Goal: Information Seeking & Learning: Find contact information

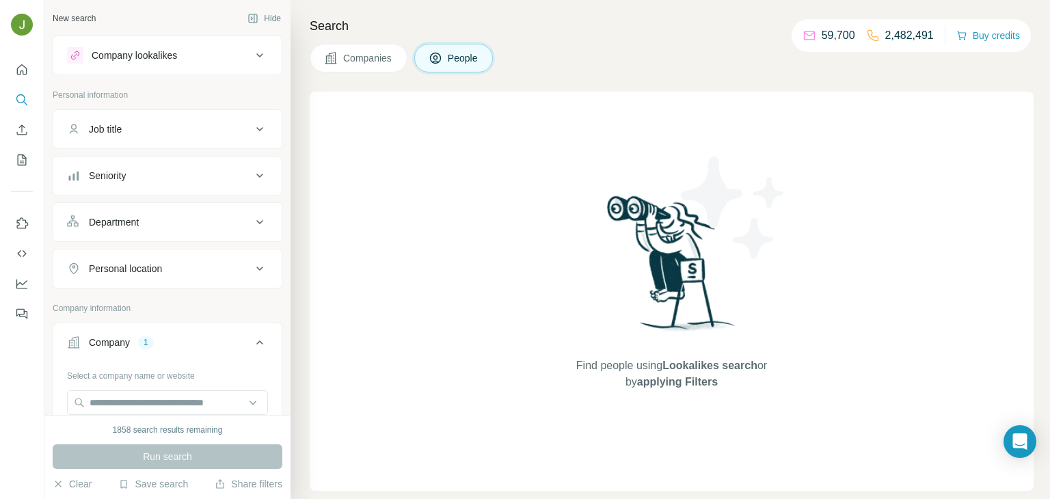
click at [87, 450] on button "Clear all" at bounding box center [90, 456] width 46 height 12
click at [191, 390] on input "text" at bounding box center [167, 402] width 201 height 25
paste input "**********"
click at [171, 390] on input "**********" at bounding box center [167, 402] width 201 height 25
type input "**********"
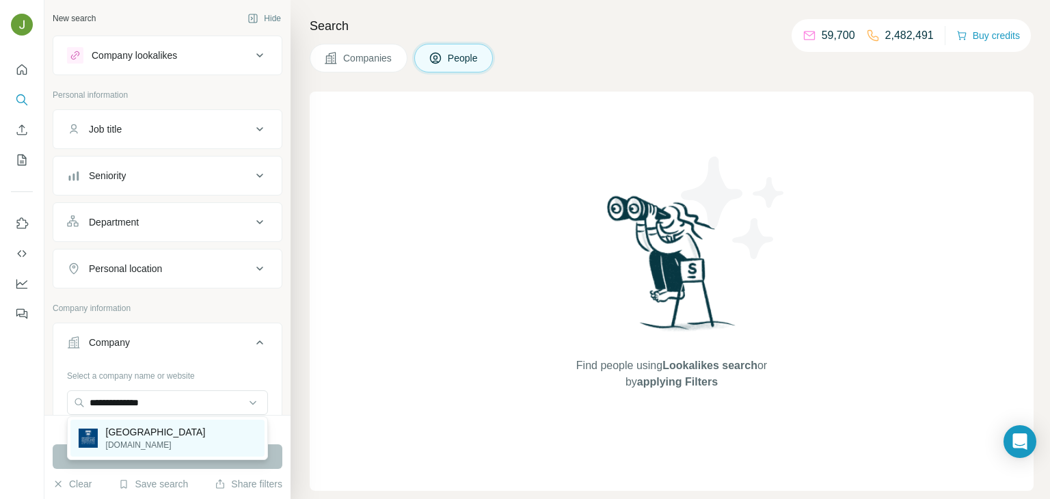
click at [181, 439] on p "[DOMAIN_NAME]" at bounding box center [156, 445] width 100 height 12
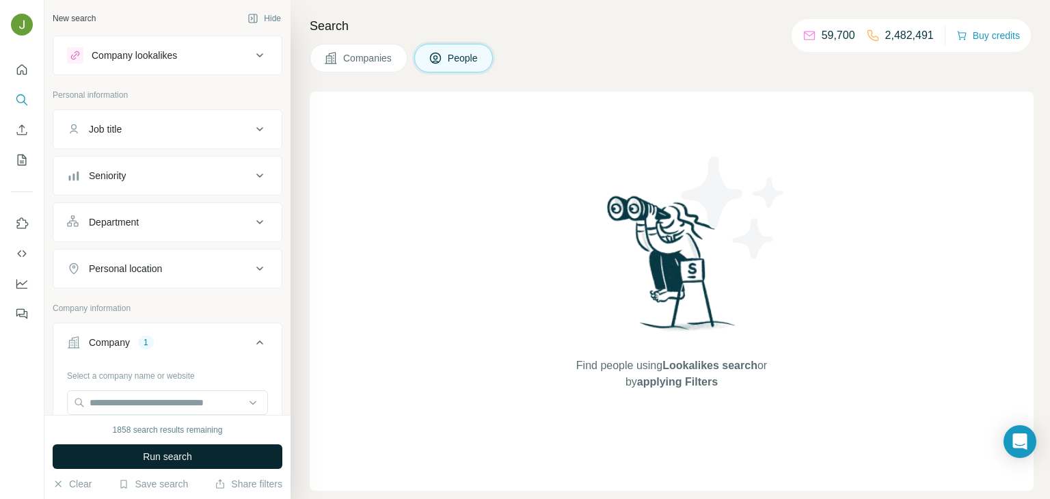
click at [190, 454] on span "Run search" at bounding box center [167, 457] width 49 height 14
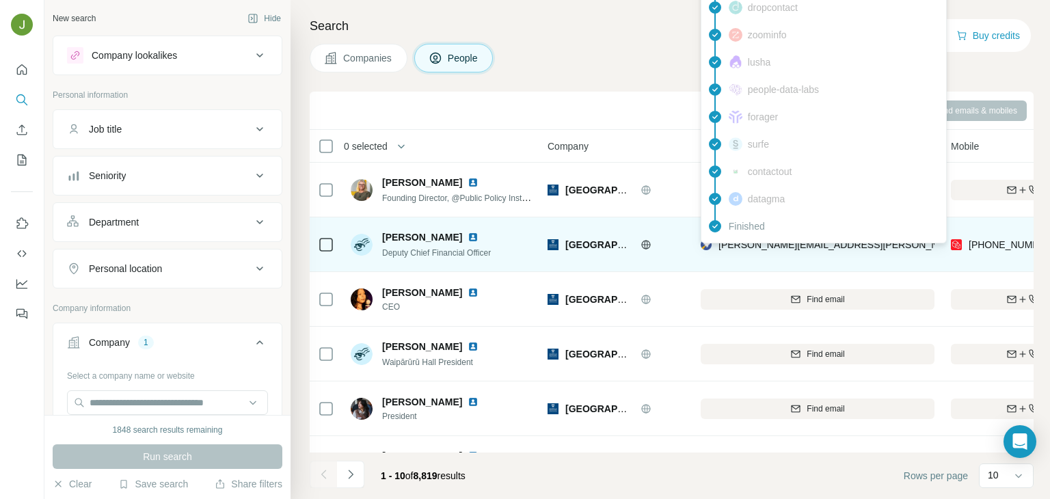
click at [745, 248] on span "[PERSON_NAME][EMAIL_ADDRESS][PERSON_NAME][DOMAIN_NAME]" at bounding box center [878, 244] width 320 height 11
click at [467, 234] on img at bounding box center [472, 237] width 11 height 11
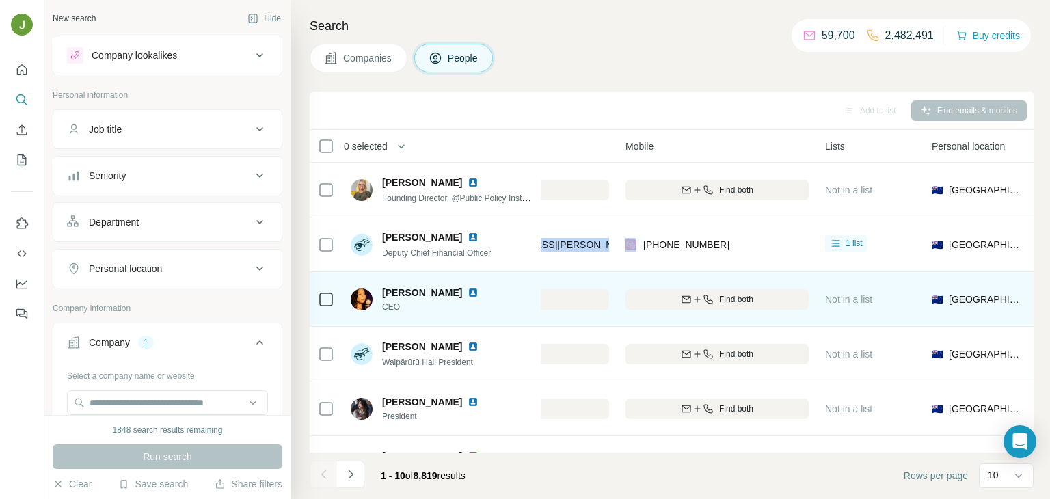
scroll to position [0, 327]
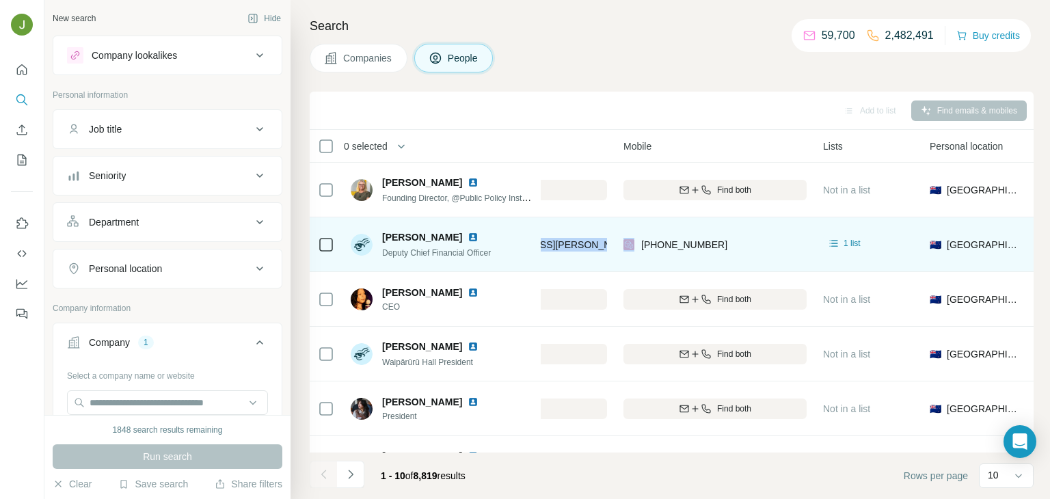
click at [402, 261] on div "[PERSON_NAME] Deputy Chief Financial Officer" at bounding box center [442, 244] width 182 height 38
copy span "Deputy Chief Financial Officer"
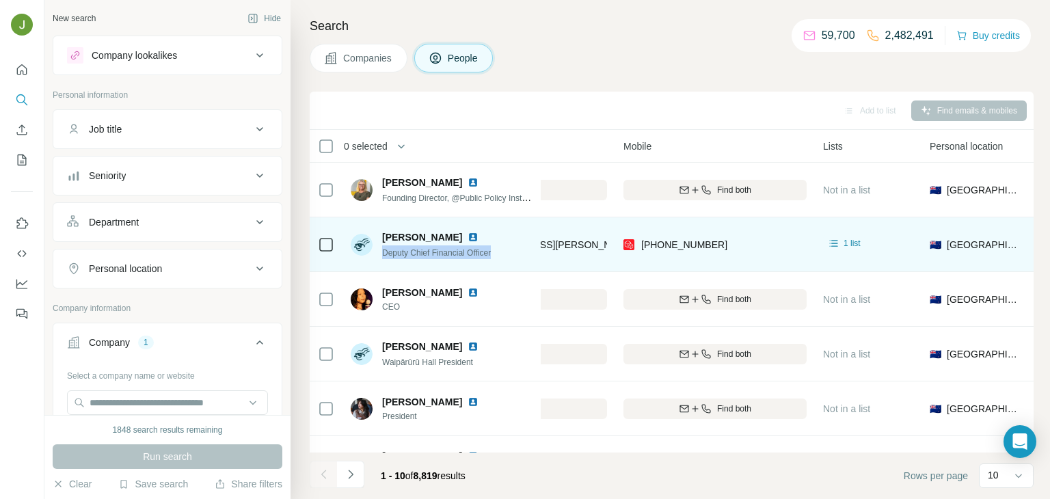
copy span "Deputy Chief Financial Officer"
click at [386, 236] on span "[PERSON_NAME]" at bounding box center [422, 237] width 80 height 14
copy span "[PERSON_NAME]"
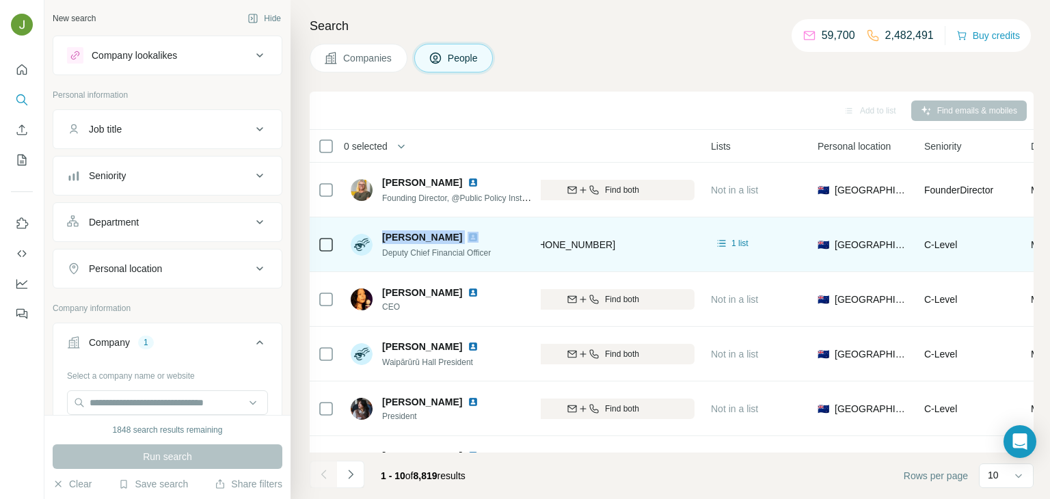
scroll to position [0, 435]
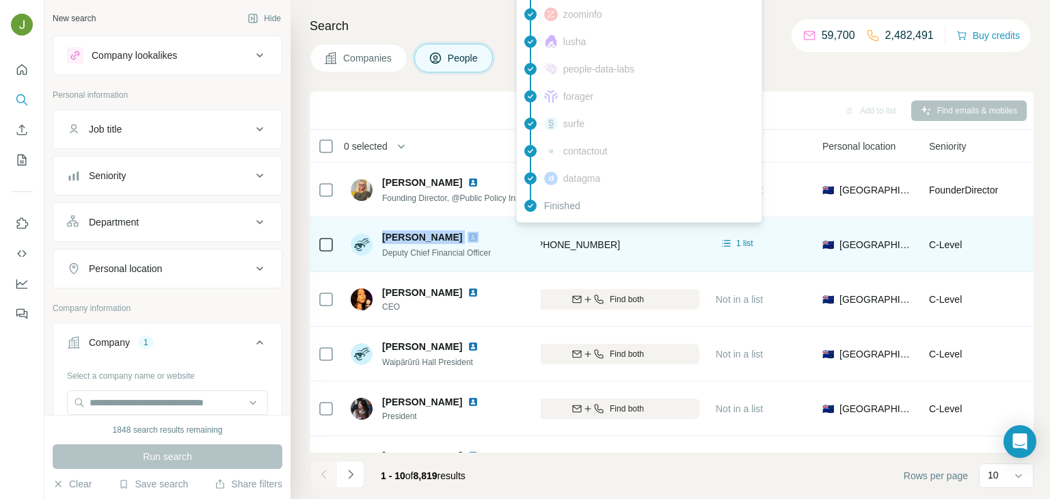
click at [583, 246] on span "[PHONE_NUMBER]" at bounding box center [577, 244] width 86 height 11
copy span "61459970076"
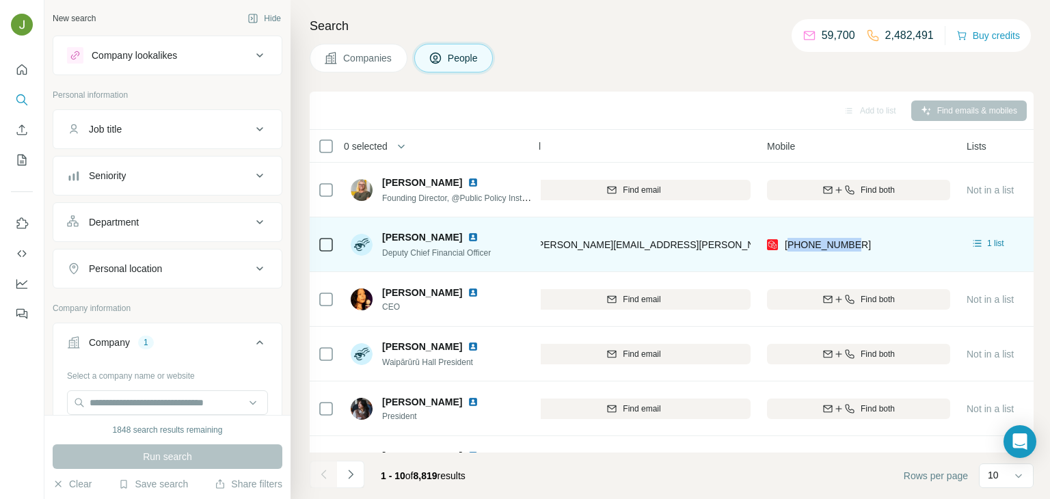
scroll to position [0, 178]
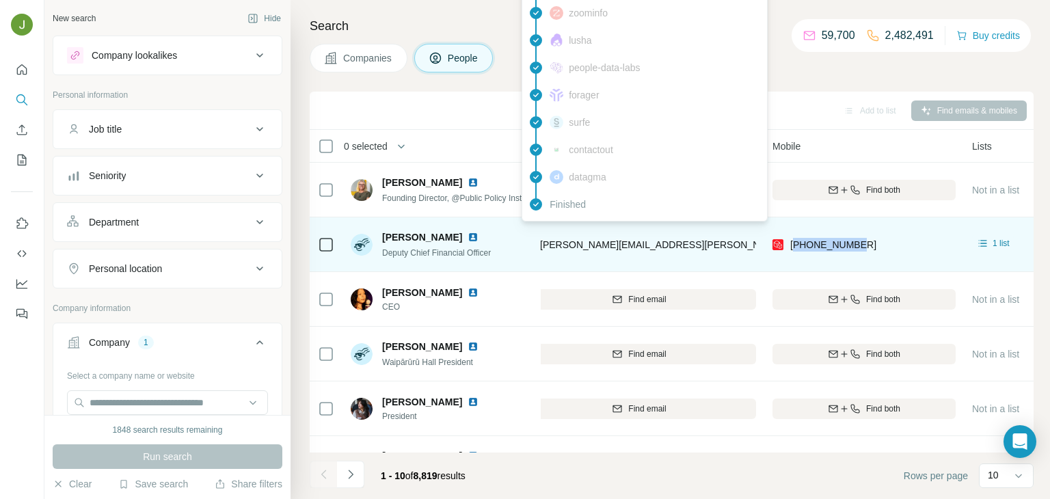
click at [571, 245] on span "[PERSON_NAME][EMAIL_ADDRESS][PERSON_NAME][DOMAIN_NAME]" at bounding box center [700, 244] width 320 height 11
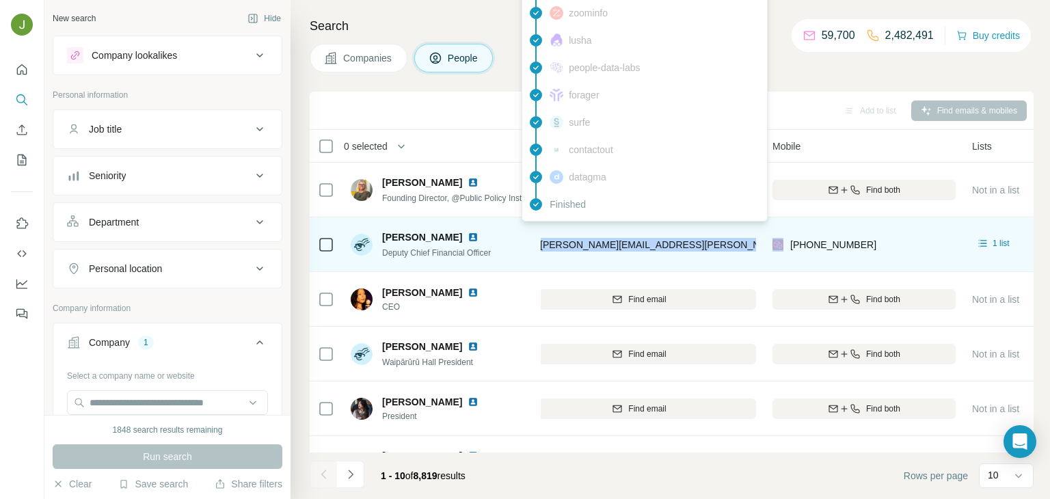
copy span "[PERSON_NAME][EMAIL_ADDRESS][PERSON_NAME][DOMAIN_NAME]"
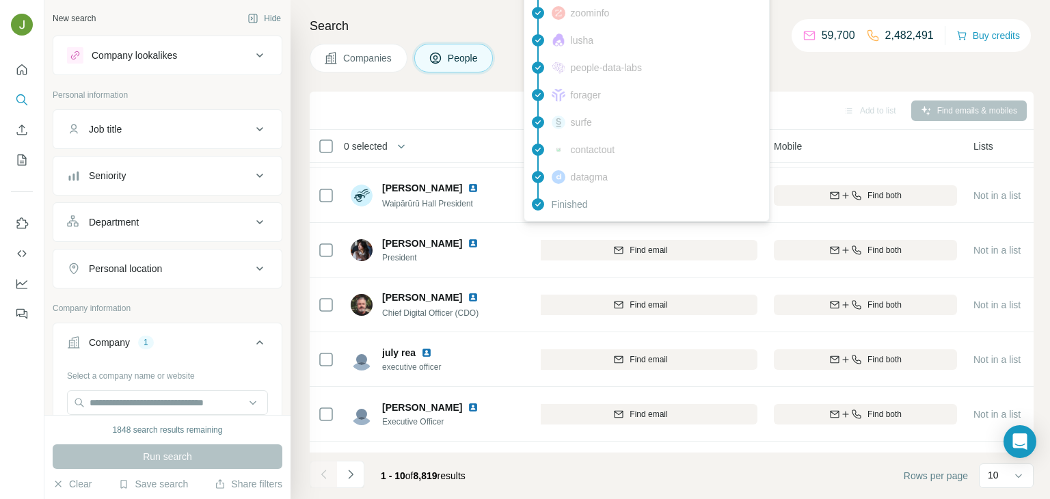
scroll to position [161, 177]
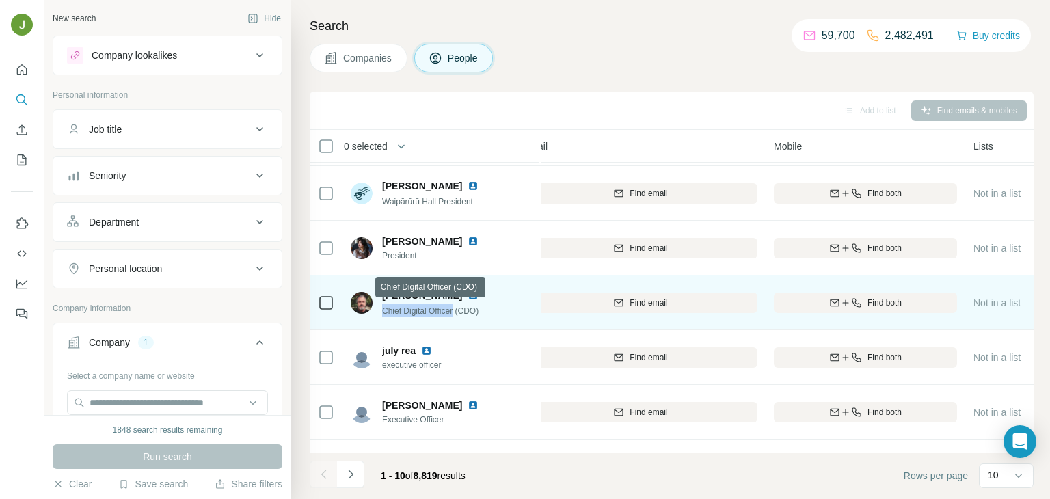
drag, startPoint x: 458, startPoint y: 312, endPoint x: 380, endPoint y: 311, distance: 78.6
click at [380, 311] on div "[PERSON_NAME] Chief Digital Officer (CDO)" at bounding box center [423, 302] width 144 height 29
copy span "Chief Digital Officer"
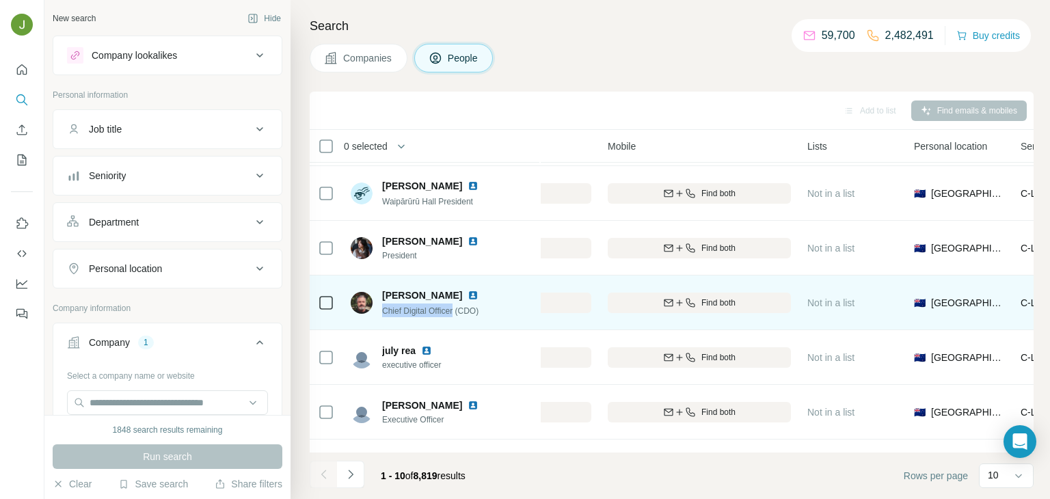
scroll to position [164, 352]
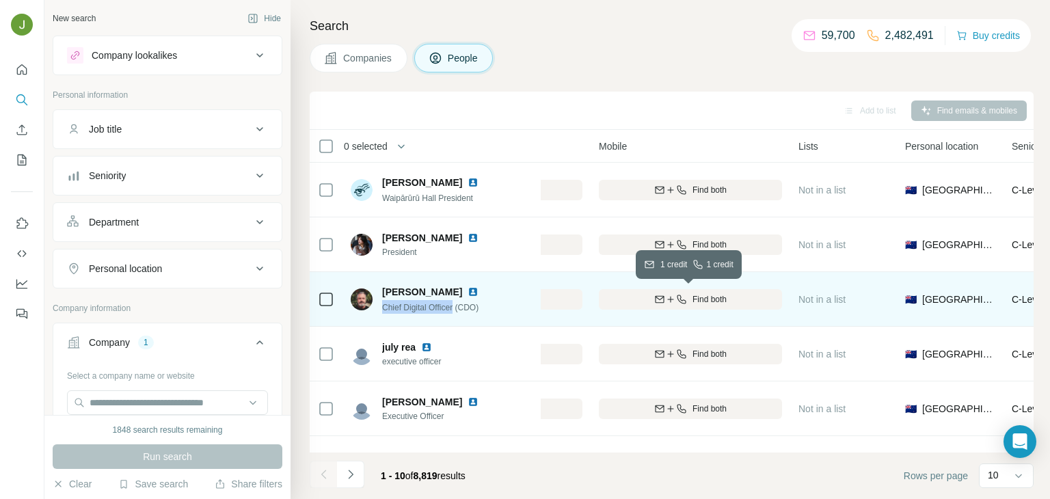
click at [708, 301] on span "Find both" at bounding box center [709, 299] width 34 height 12
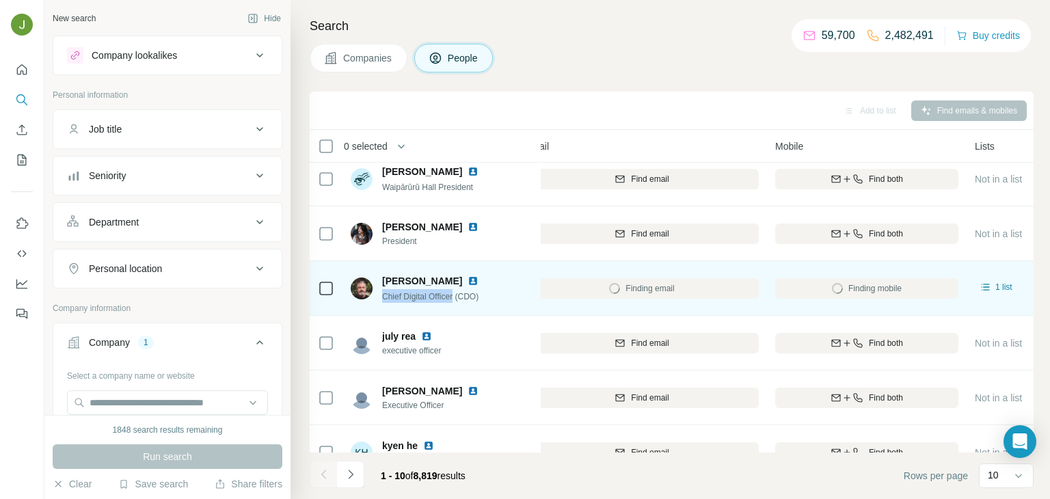
scroll to position [175, 153]
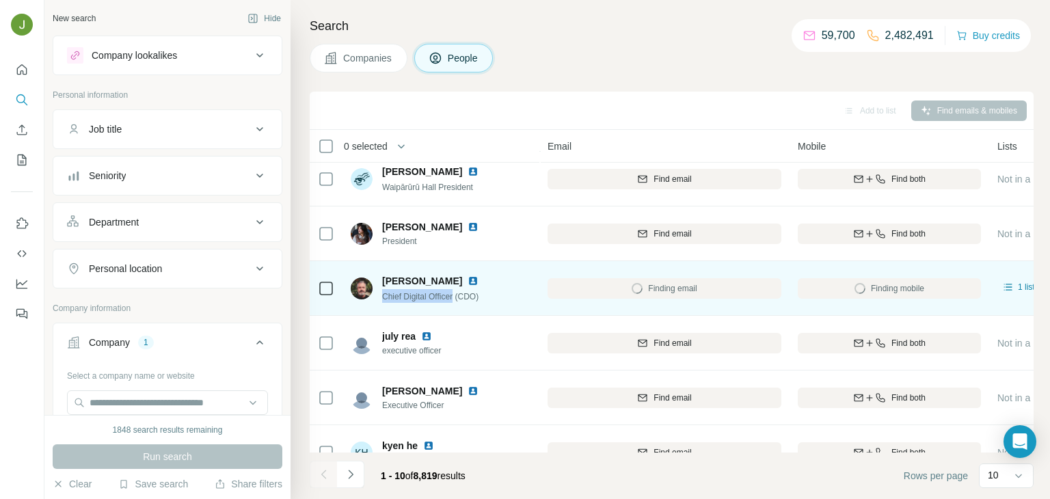
click at [467, 278] on img at bounding box center [472, 280] width 11 height 11
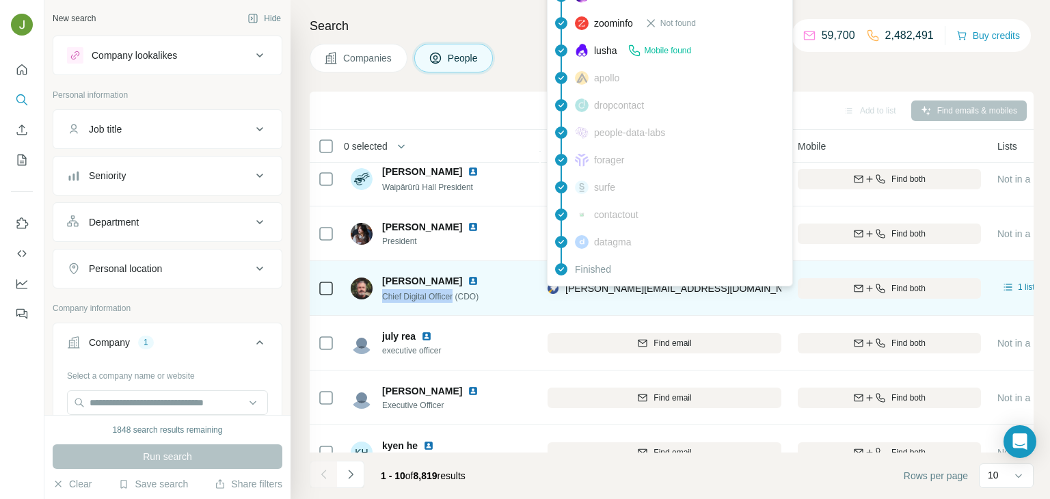
click at [636, 294] on div "[PERSON_NAME][EMAIL_ADDRESS][DOMAIN_NAME]" at bounding box center [670, 290] width 247 height 16
copy tr "[PERSON_NAME][EMAIL_ADDRESS][DOMAIN_NAME]"
click at [424, 299] on span "Chief Digital Officer (CDO)" at bounding box center [430, 297] width 96 height 10
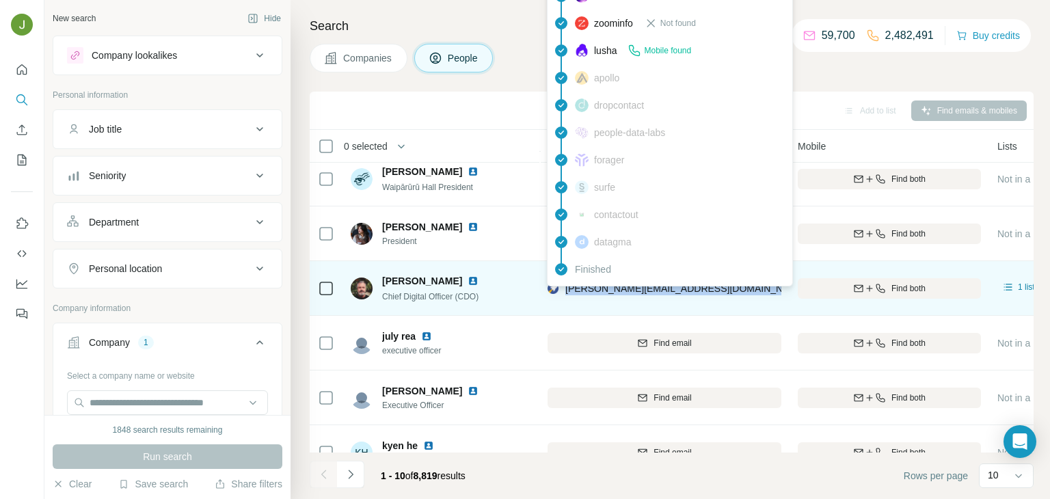
click at [424, 299] on span "Chief Digital Officer (CDO)" at bounding box center [430, 297] width 96 height 10
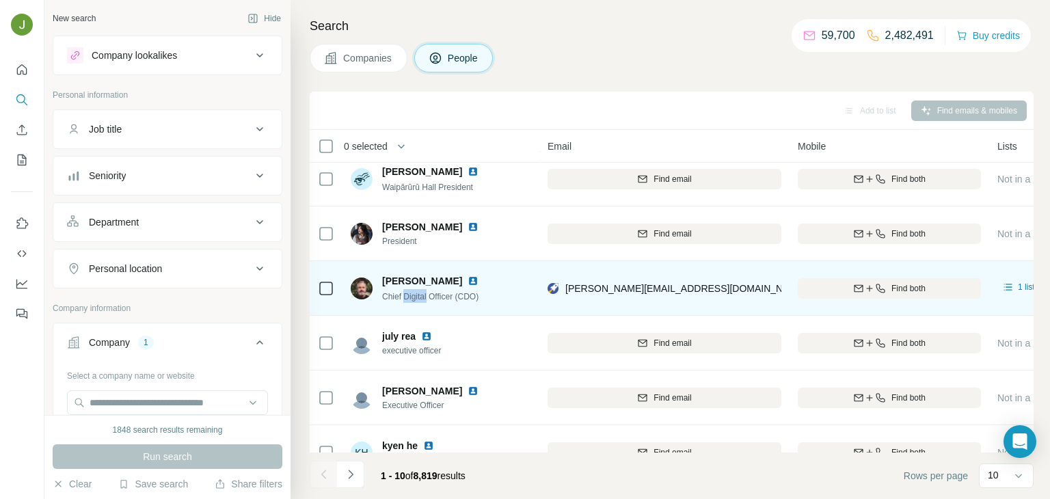
click at [424, 299] on span "Chief Digital Officer (CDO)" at bounding box center [430, 297] width 96 height 10
copy span "Chief Digital Officer (CDO)"
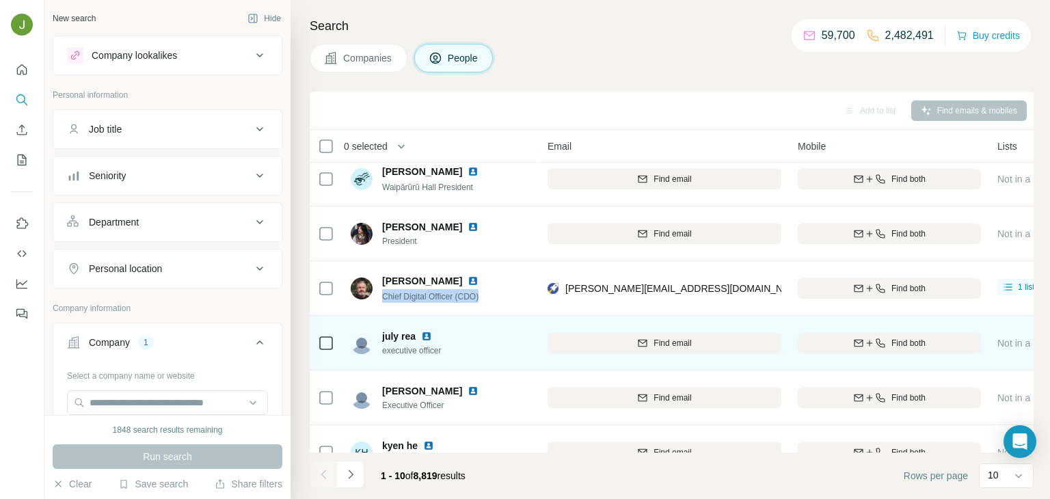
scroll to position [257, 153]
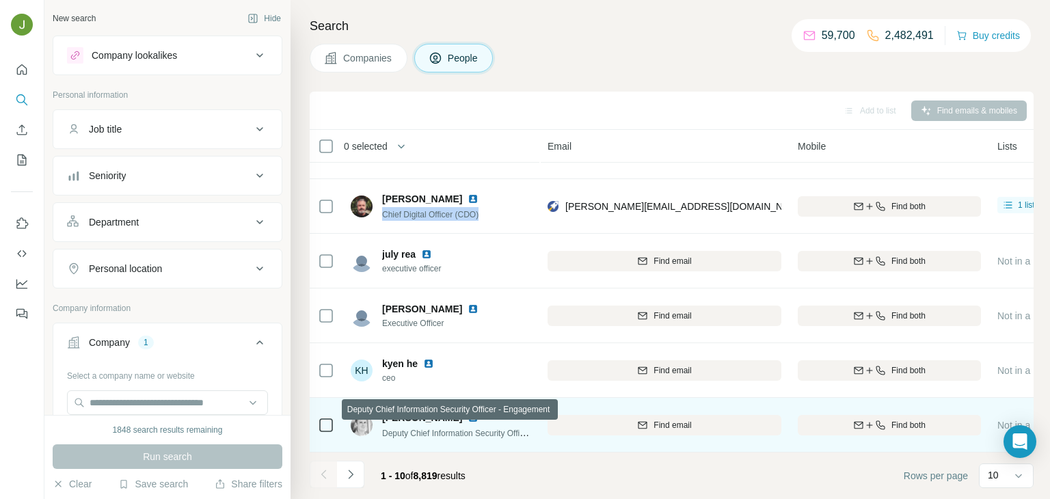
click at [413, 433] on span "Deputy Chief Information Security Officer - Engagement" at bounding box center [483, 432] width 203 height 11
copy span "Deputy Chief Information Security Officer - Engagement"
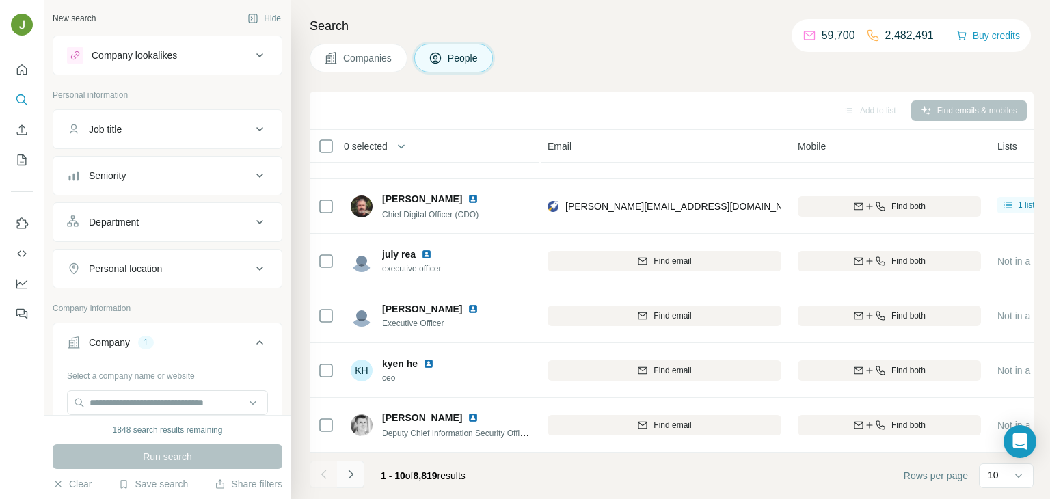
click at [354, 476] on icon "Navigate to next page" at bounding box center [351, 474] width 14 height 14
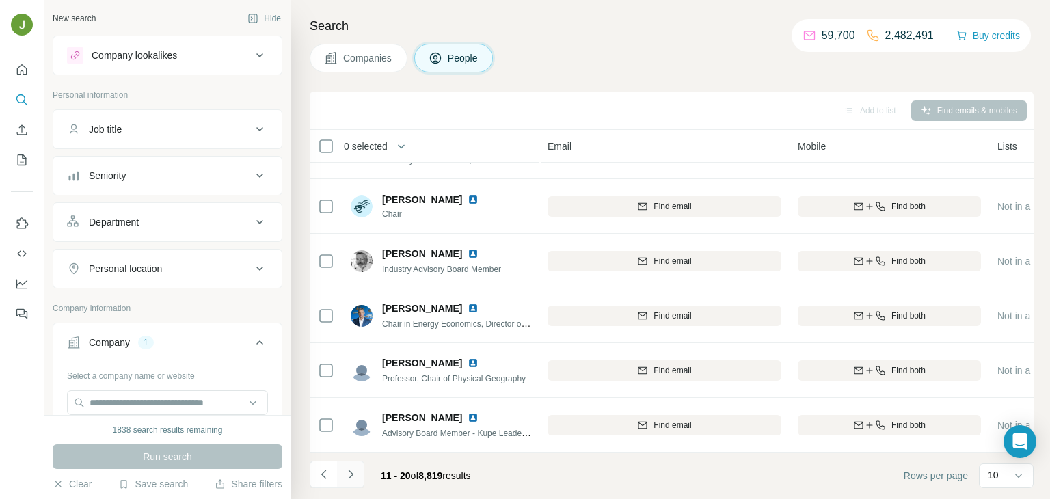
click at [354, 476] on icon "Navigate to next page" at bounding box center [351, 474] width 14 height 14
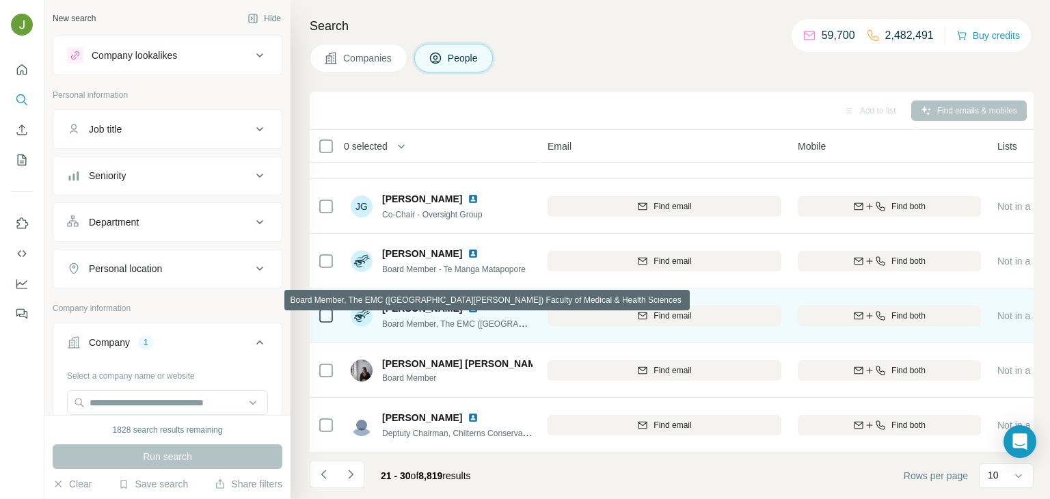
scroll to position [0, 153]
